Goal: Transaction & Acquisition: Subscribe to service/newsletter

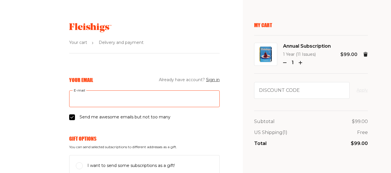
click at [93, 98] on input "E-mail" at bounding box center [144, 99] width 151 height 17
type input "[EMAIL_ADDRESS][DOMAIN_NAME]"
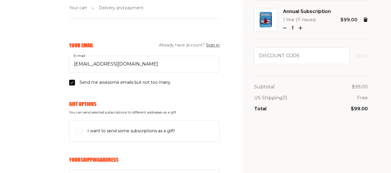
scroll to position [46, 0]
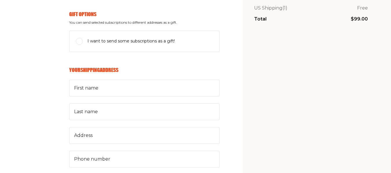
scroll to position [127, 0]
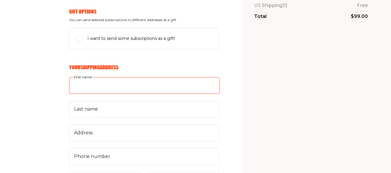
click at [69, 87] on input "First name" at bounding box center [144, 85] width 151 height 17
type input "Adina"
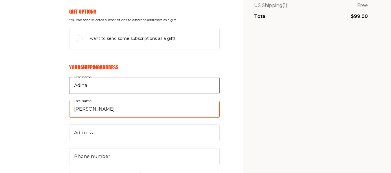
type input "[PERSON_NAME]"
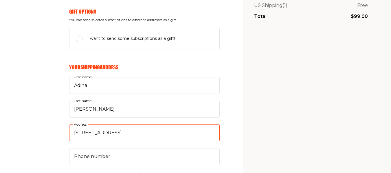
type input "431 Sterling Street"
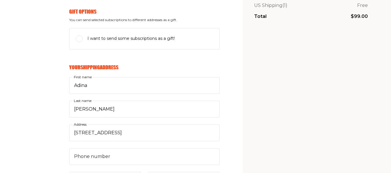
click at [243, 121] on aside "My Cart Annual Subscription 1 Year (11 Issues) 1 $99.00 Discount code Apply Sub…" at bounding box center [317, 164] width 148 height 583
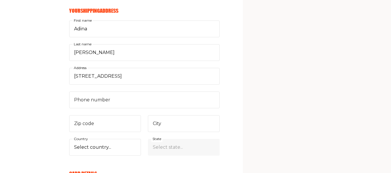
scroll to position [186, 0]
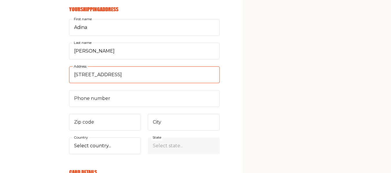
click at [82, 76] on input "431 Sterling Street" at bounding box center [144, 75] width 151 height 17
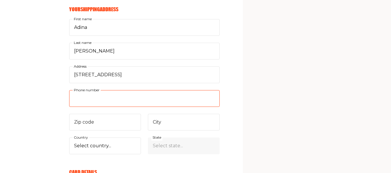
click at [69, 102] on input "Phone number" at bounding box center [144, 98] width 151 height 17
type input "347"
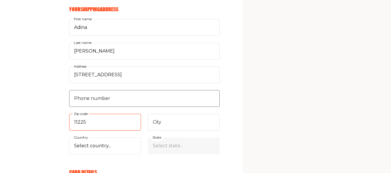
type input "11225"
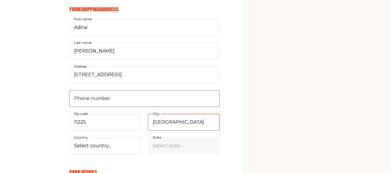
type input "Brooklyn"
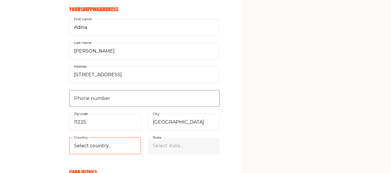
select select "US"
select select "New York"
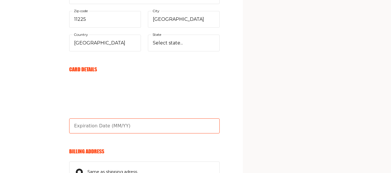
type input "04/29"
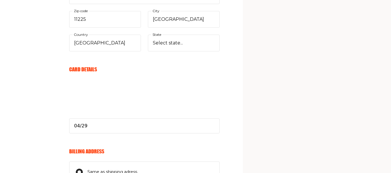
click at [209, 108] on section "Your cart Delivery and payment Your Email Already have account? Sign in adinab7…" at bounding box center [195, 2] width 391 height 583
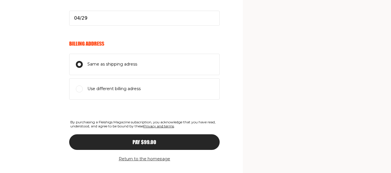
scroll to position [404, 0]
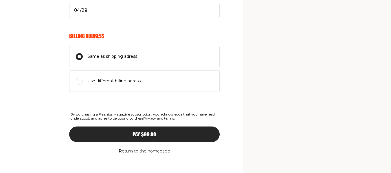
click at [133, 132] on span "Pay $99.00" at bounding box center [145, 129] width 24 height 5
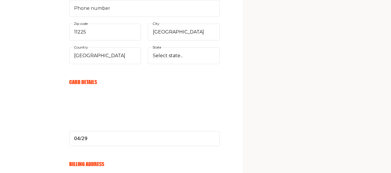
click at [213, 77] on section "Your cart Delivery and payment Your Email Already have account? Sign in adinab7…" at bounding box center [195, 15] width 391 height 583
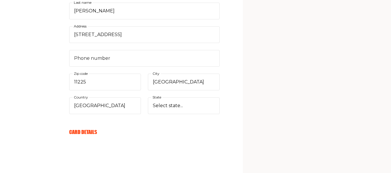
scroll to position [225, 0]
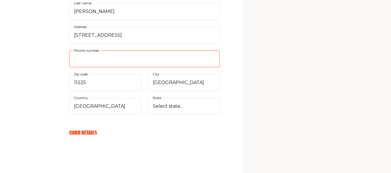
click at [69, 60] on input "Phone number" at bounding box center [144, 59] width 151 height 17
type input "3"
type input "3473349972"
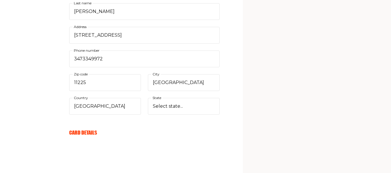
click at [254, 104] on div "My Cart Annual Subscription 1 Year (11 Issues) 1 $99.00 Discount code Apply Sub…" at bounding box center [311, 72] width 114 height 551
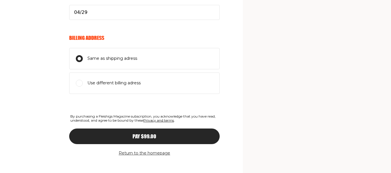
scroll to position [409, 0]
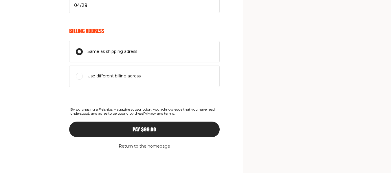
click at [132, 129] on div "Pay $99.00" at bounding box center [144, 129] width 127 height 5
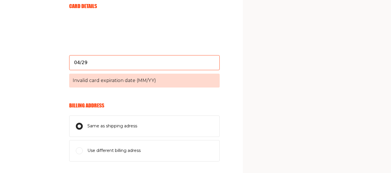
scroll to position [352, 0]
click at [69, 60] on input "04/29" at bounding box center [144, 62] width 151 height 15
type input "0"
type input "04/29"
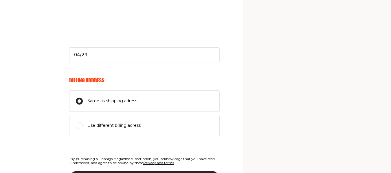
scroll to position [409, 0]
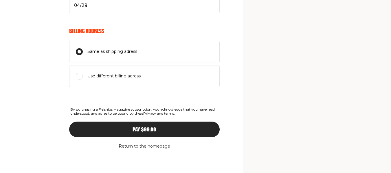
click at [154, 130] on div "Pay $99.00" at bounding box center [144, 129] width 127 height 5
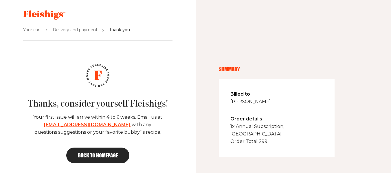
scroll to position [14, 0]
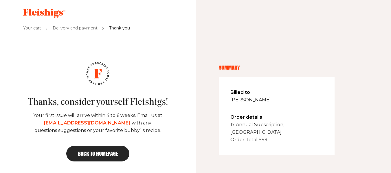
click at [92, 149] on link "Back to homepage" at bounding box center [97, 154] width 63 height 16
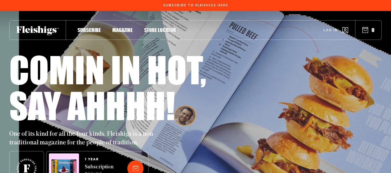
click at [333, 28] on span "Log in" at bounding box center [331, 26] width 14 height 4
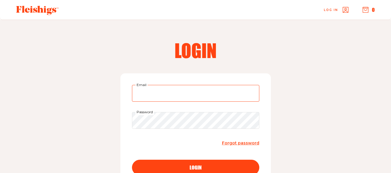
click at [162, 91] on input "Email" at bounding box center [195, 93] width 127 height 17
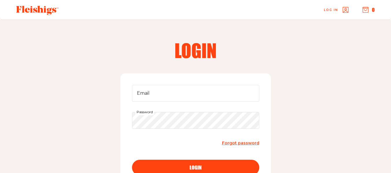
click at [291, 140] on div "Login Email Password Forgot password login New to our platform? Click Register …" at bounding box center [195, 126] width 391 height 212
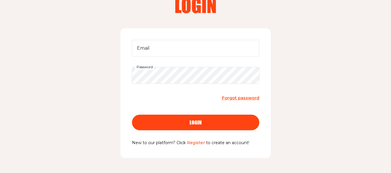
scroll to position [46, 0]
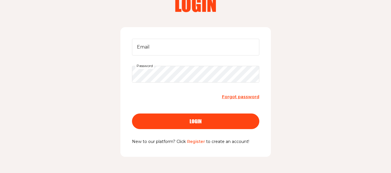
click at [196, 140] on link "Register" at bounding box center [196, 141] width 18 height 5
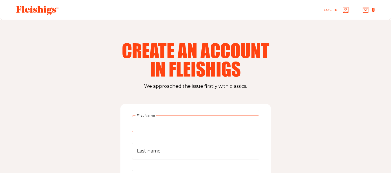
click at [165, 127] on input "First Name" at bounding box center [195, 124] width 127 height 17
click at [106, 119] on div "Create an account in fleishigs We approached the issue firstly with classics. F…" at bounding box center [195, 170] width 391 height 300
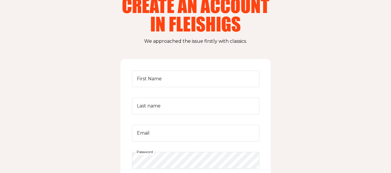
scroll to position [46, 0]
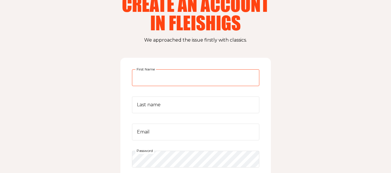
click at [161, 77] on input "First Name" at bounding box center [195, 77] width 127 height 17
type input "Adina"
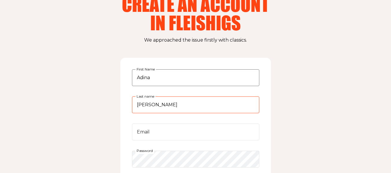
type input "Tapp"
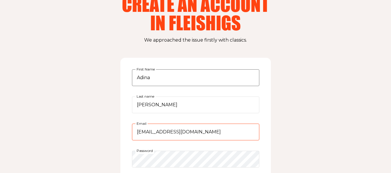
type input "adinab79@gmail.com"
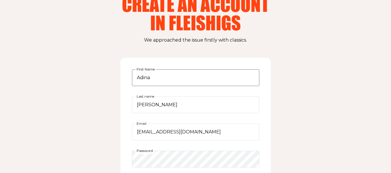
scroll to position [146, 0]
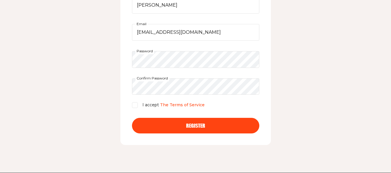
click at [134, 107] on input "I accept The Terms of Service" at bounding box center [135, 105] width 6 height 6
checkbox input "true"
click at [206, 126] on div "Register" at bounding box center [196, 125] width 104 height 5
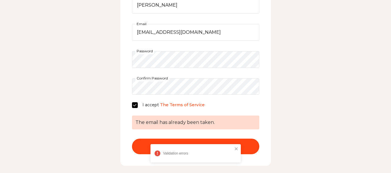
click at [280, 122] on div "Create an account in fleishigs We approached the issue firstly with classics. A…" at bounding box center [195, 34] width 391 height 320
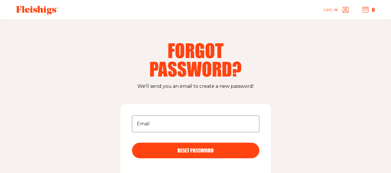
drag, startPoint x: 161, startPoint y: 111, endPoint x: 155, endPoint y: 130, distance: 20.7
click at [155, 130] on div "Email RESET PASSWORD" at bounding box center [195, 141] width 151 height 75
click at [155, 130] on input "Email" at bounding box center [195, 124] width 127 height 17
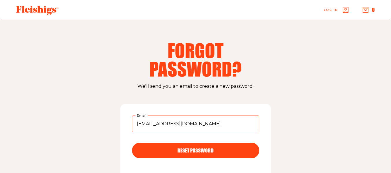
type input "[EMAIL_ADDRESS][DOMAIN_NAME]"
click at [193, 148] on button "RESET PASSWORD" at bounding box center [195, 151] width 127 height 16
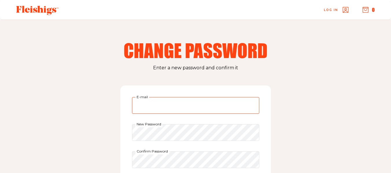
click at [197, 105] on input "E-mail" at bounding box center [195, 105] width 127 height 17
type input "[EMAIL_ADDRESS][DOMAIN_NAME]"
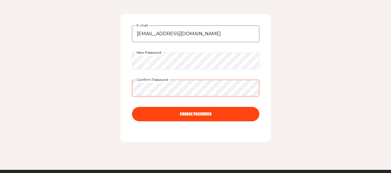
scroll to position [74, 0]
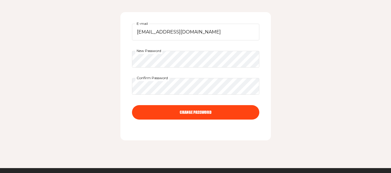
click at [200, 109] on button "CHANGE PASSWORD" at bounding box center [195, 112] width 127 height 14
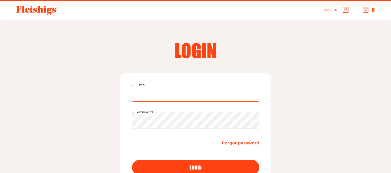
type input "[EMAIL_ADDRESS][DOMAIN_NAME]"
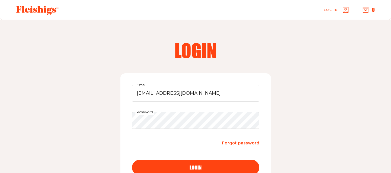
click at [198, 162] on button "login" at bounding box center [195, 168] width 127 height 16
